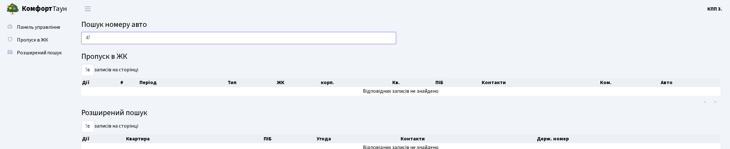
type input "4"
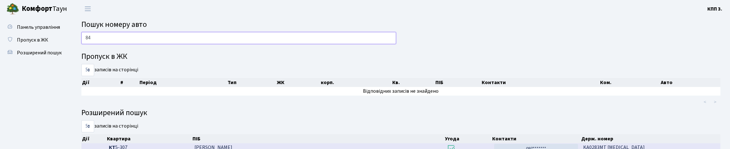
type input "8"
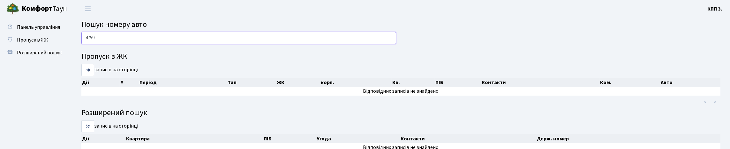
click at [349, 36] on input "4759" at bounding box center [238, 38] width 315 height 12
type input "4"
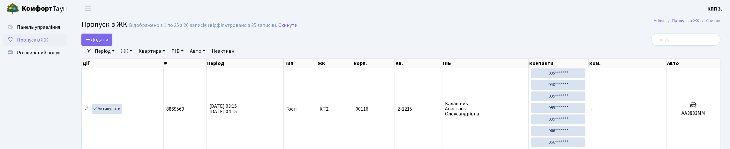
select select "25"
type input ","
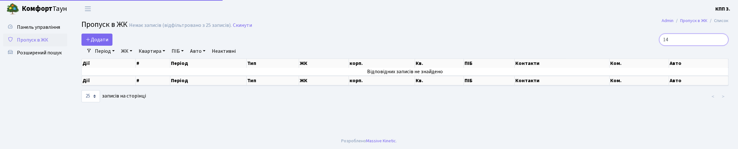
type input "1"
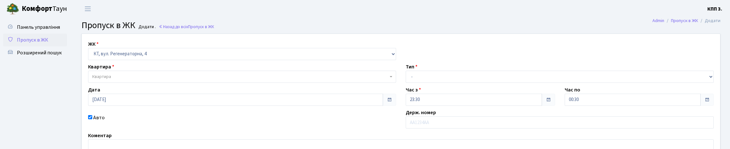
select select "271"
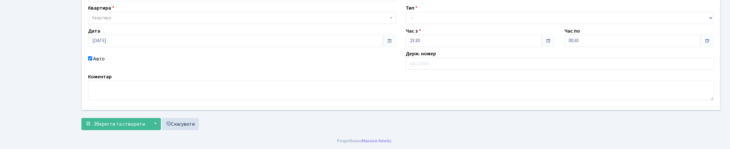
click at [161, 21] on span "Квартира" at bounding box center [240, 18] width 296 height 6
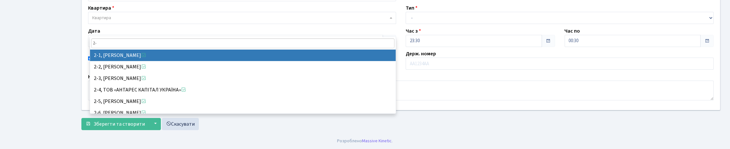
type input "2"
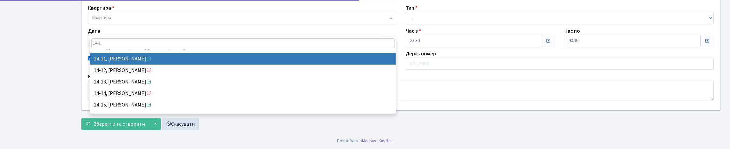
scroll to position [0, 0]
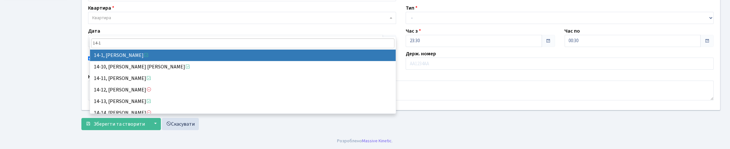
type input "14-1"
select select "7378"
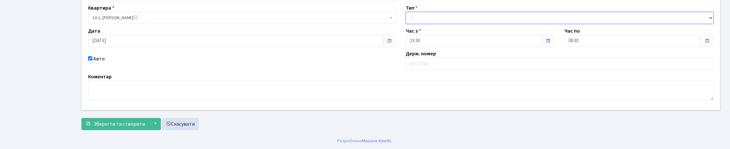
drag, startPoint x: 426, startPoint y: 30, endPoint x: 434, endPoint y: 32, distance: 8.2
click at [426, 24] on select "- Доставка Таксі Гості Сервіс" at bounding box center [560, 18] width 308 height 12
select select "3"
click at [406, 20] on select "- Доставка Таксі Гості Сервіс" at bounding box center [560, 18] width 308 height 12
click at [445, 70] on input "text" at bounding box center [560, 63] width 308 height 12
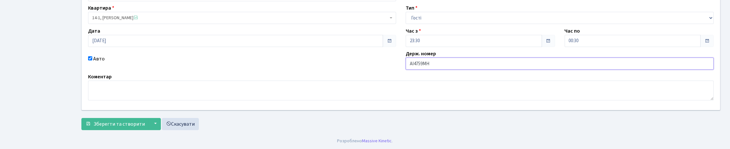
scroll to position [102, 0]
type input "АІ4759МН"
click at [123, 122] on span "Зберегти та створити" at bounding box center [119, 123] width 51 height 7
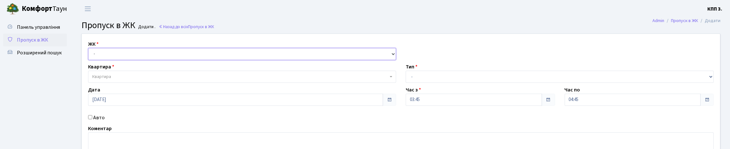
click at [142, 60] on select "- КТ, вул. Регенераторна, 4 КТ2, просп. [STREET_ADDRESS] [STREET_ADDRESS] [PERS…" at bounding box center [242, 54] width 308 height 12
select select "295"
click at [90, 55] on select "- КТ, вул. Регенераторна, 4 КТ2, просп. [STREET_ADDRESS] [STREET_ADDRESS] [PERS…" at bounding box center [242, 54] width 308 height 12
select select
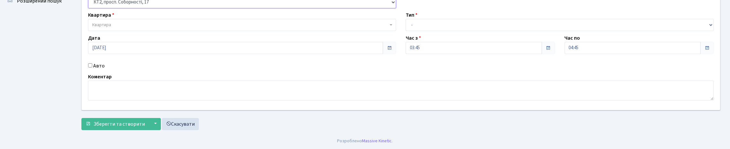
scroll to position [64, 0]
click at [108, 70] on div "Авто" at bounding box center [242, 66] width 318 height 8
click at [90, 70] on div "ЖК - КТ, вул. Регенераторна, 4 КТ2, просп. [STREET_ADDRESS] [STREET_ADDRESS] [P…" at bounding box center [401, 46] width 648 height 128
click at [90, 67] on div "ЖК - КТ, вул. Регенераторна, 4 КТ2, просп. [STREET_ADDRESS] [STREET_ADDRESS] [P…" at bounding box center [401, 46] width 648 height 128
click at [100, 70] on label "Авто" at bounding box center [98, 66] width 11 height 8
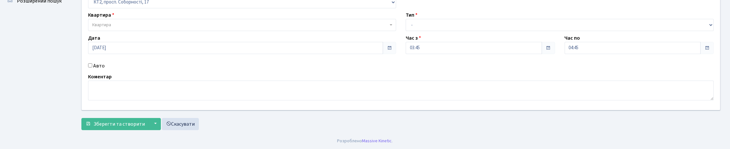
click at [92, 67] on input "Авто" at bounding box center [90, 65] width 4 height 4
checkbox input "true"
